Goal: Task Accomplishment & Management: Use online tool/utility

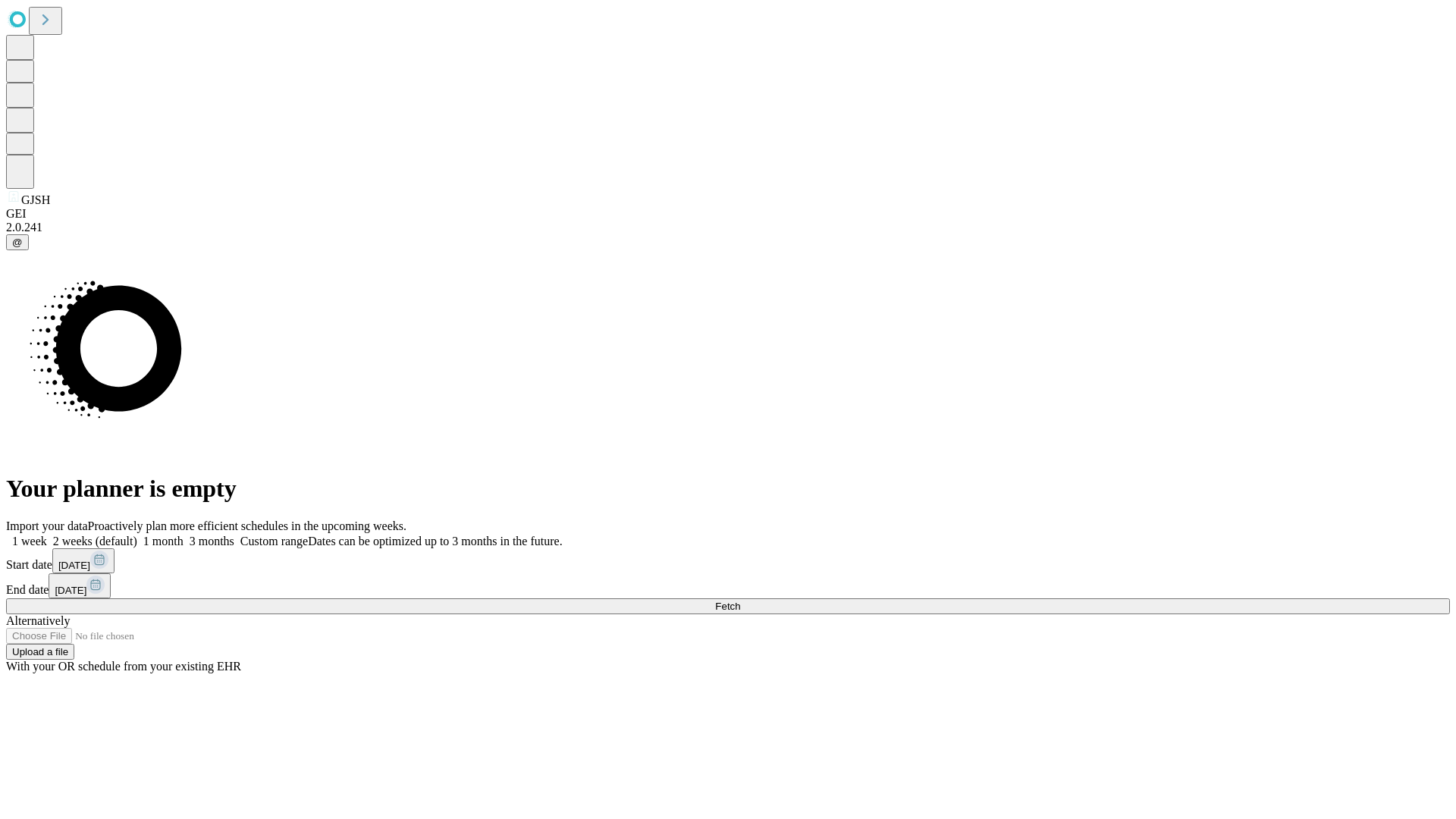
click at [741, 600] on span "Fetch" at bounding box center [728, 605] width 25 height 11
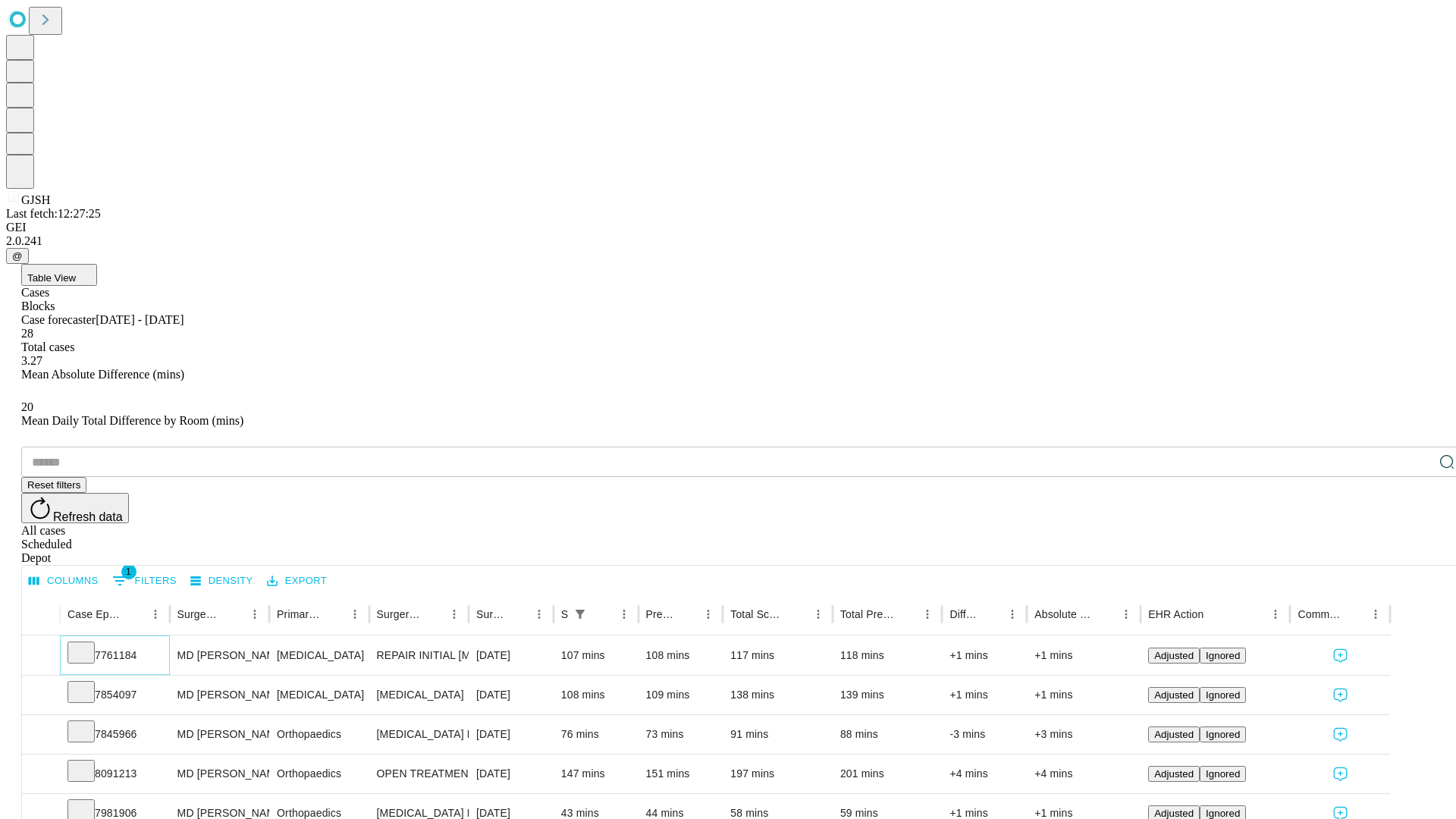
click at [88, 643] on icon at bounding box center [81, 651] width 16 height 16
